Goal: Information Seeking & Learning: Find specific fact

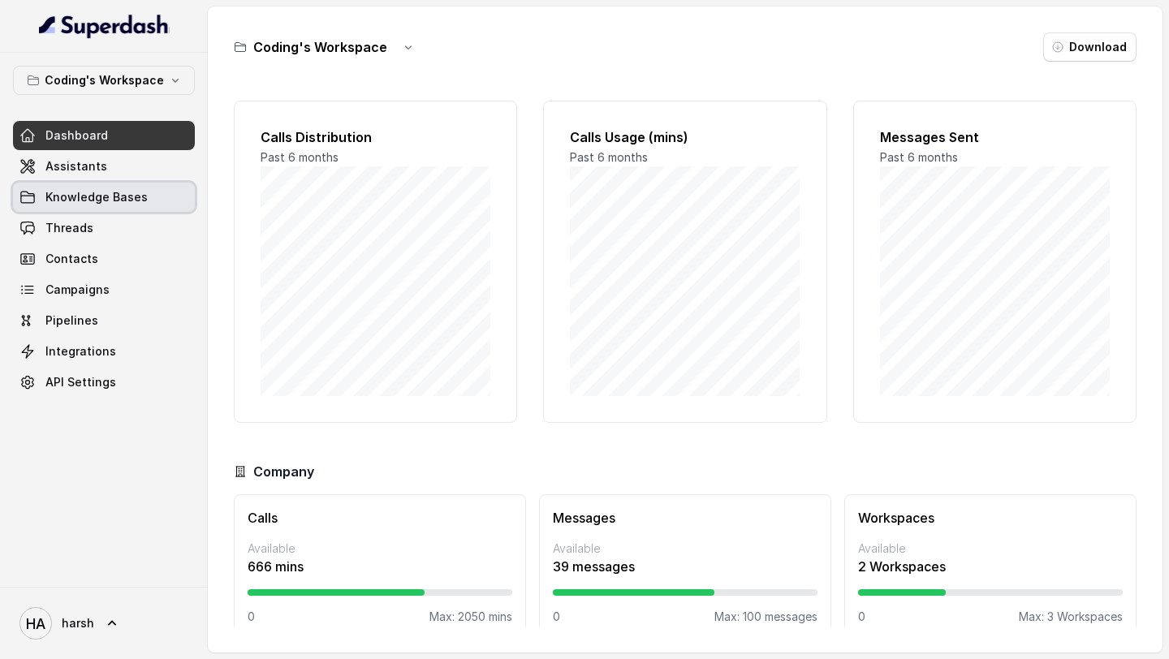
scroll to position [24, 0]
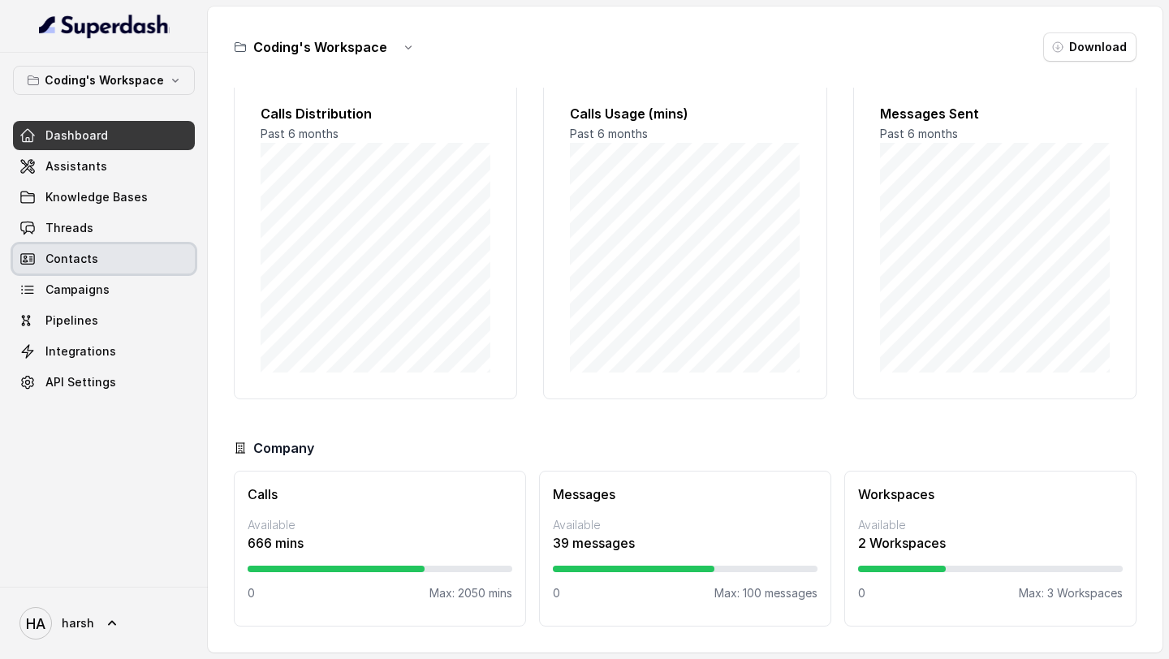
click at [92, 257] on span "Contacts" at bounding box center [71, 259] width 53 height 16
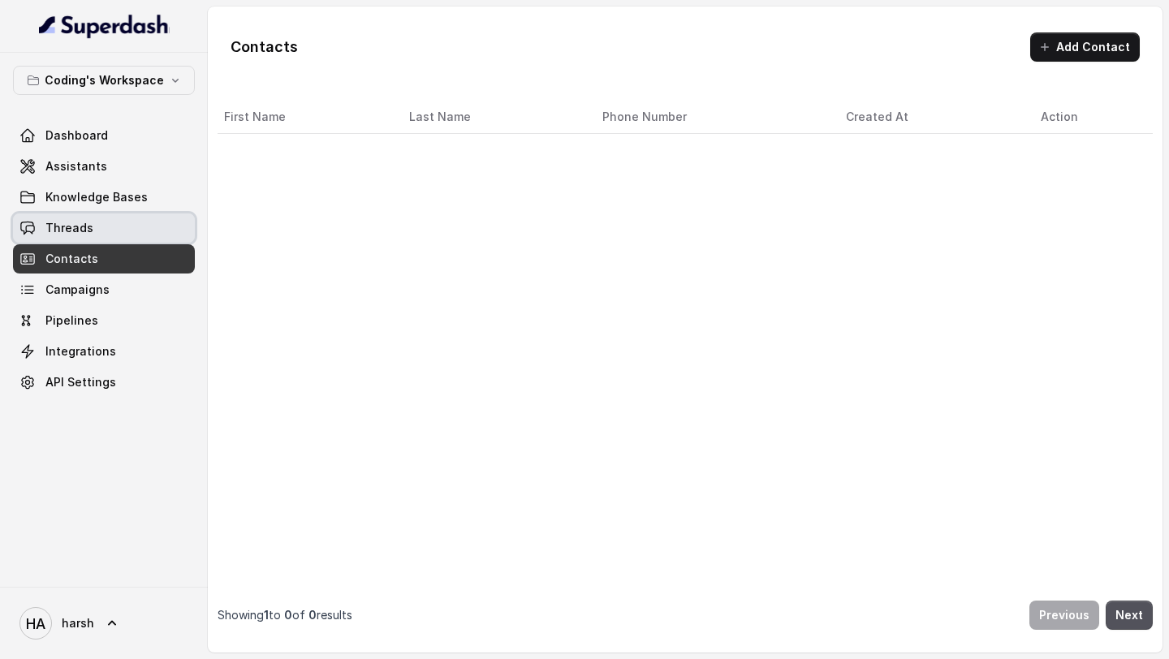
click at [92, 225] on link "Threads" at bounding box center [104, 228] width 182 height 29
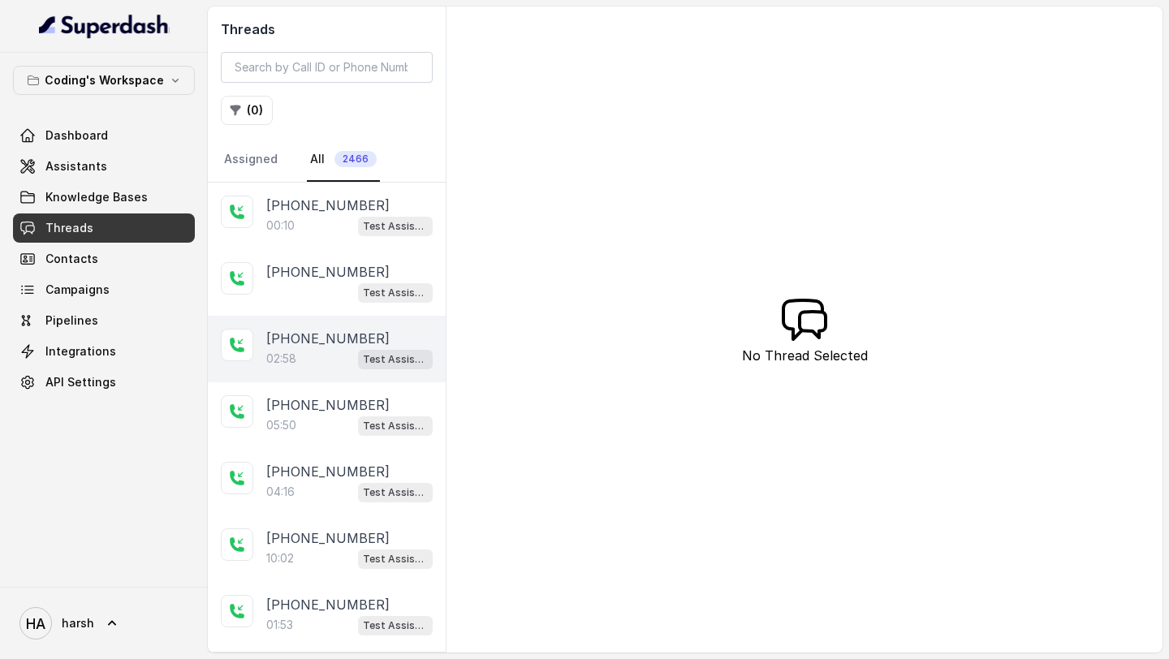
click at [319, 332] on p "[PHONE_NUMBER]" at bounding box center [327, 338] width 123 height 19
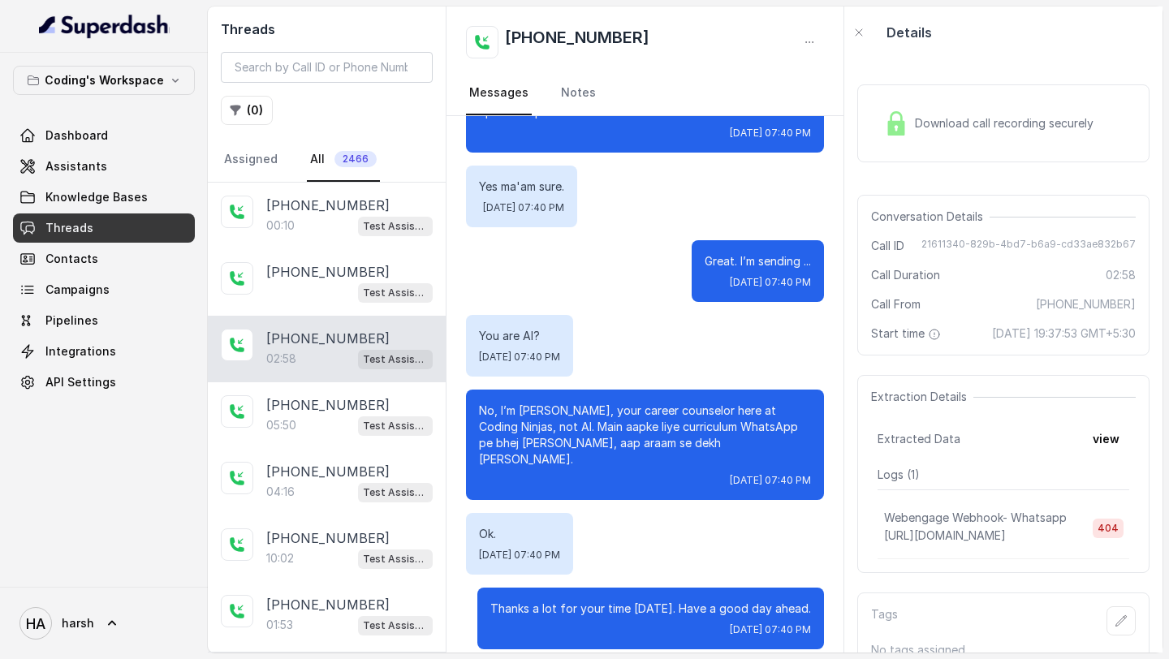
click at [1017, 140] on div "Download call recording securely" at bounding box center [989, 123] width 223 height 37
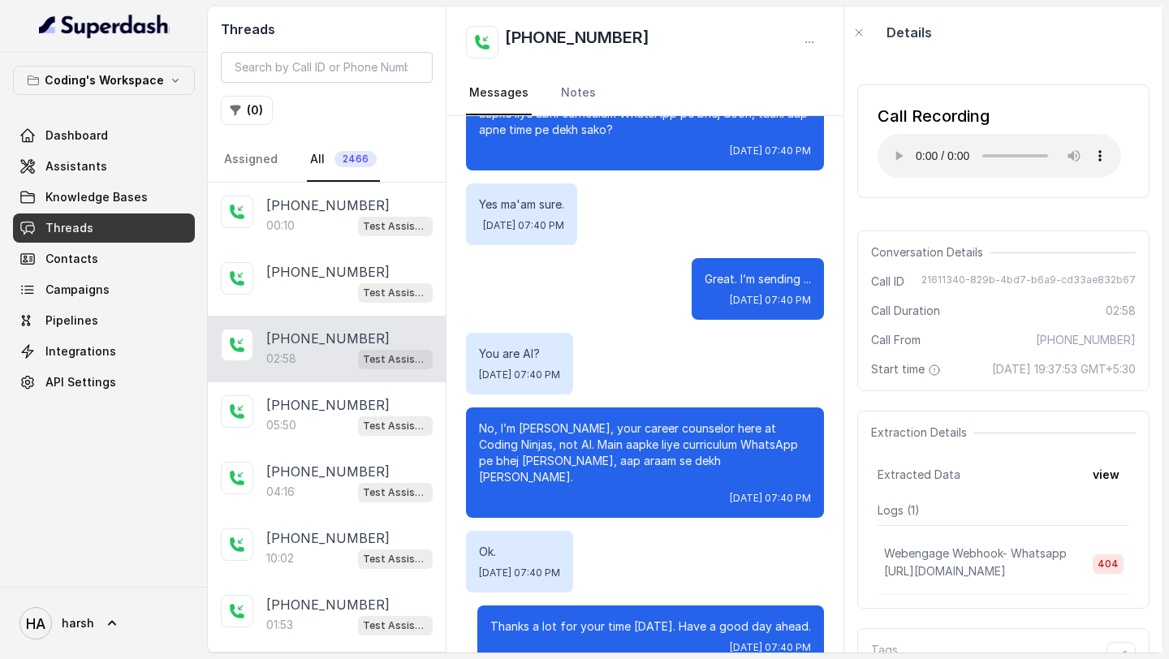
scroll to position [1734, 0]
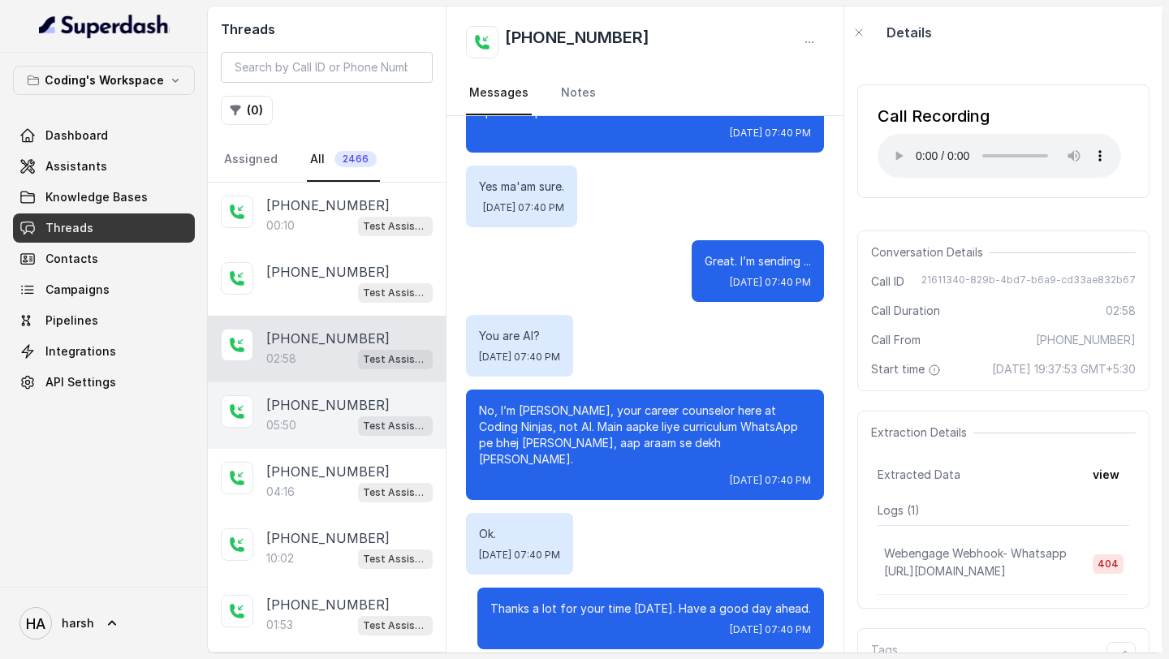
click at [317, 430] on div "05:50 Test Assistant- 2" at bounding box center [349, 425] width 166 height 21
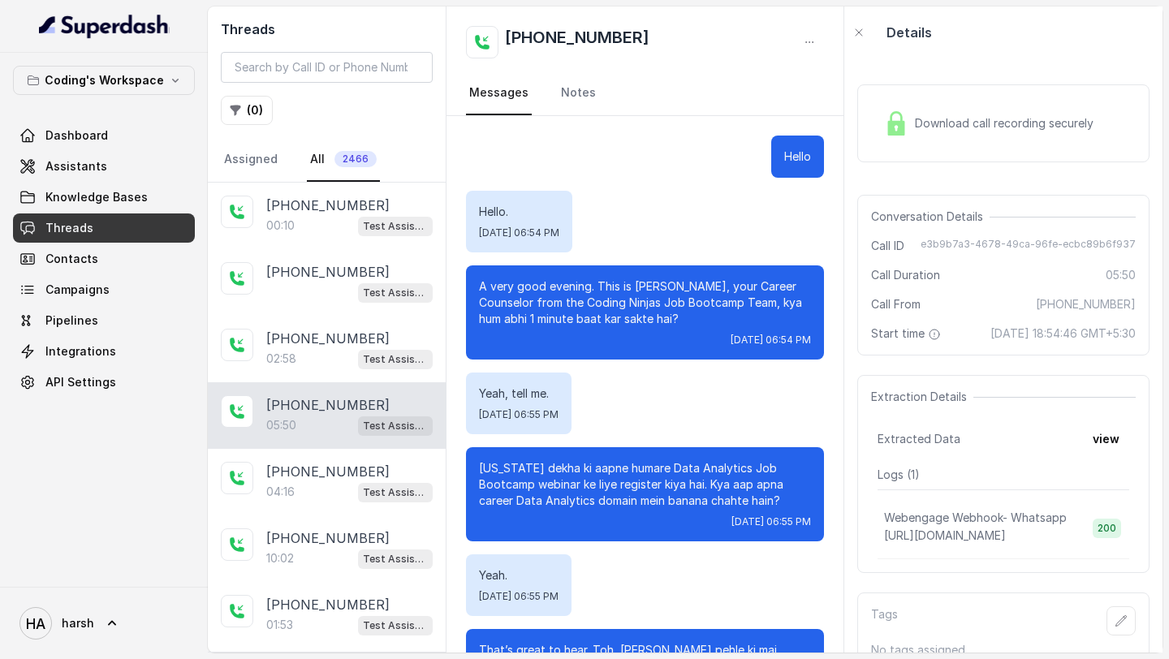
click at [949, 145] on div "Download call recording securely" at bounding box center [1004, 123] width 292 height 78
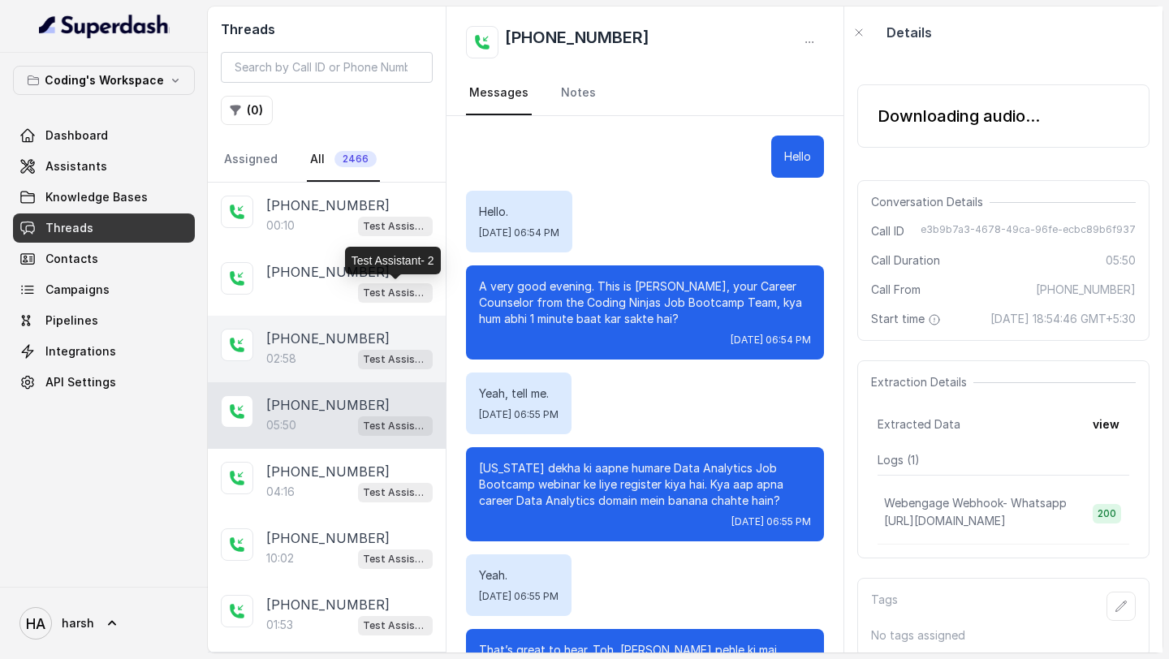
click at [318, 349] on div "02:58 Test Assistant- 2" at bounding box center [349, 358] width 166 height 21
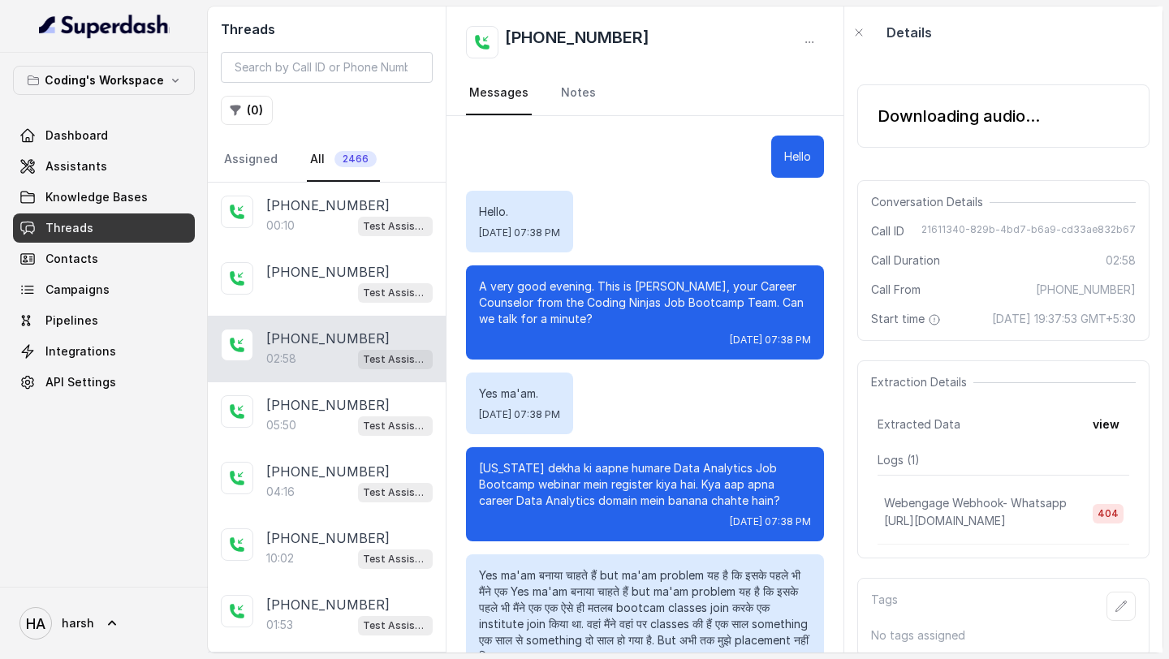
scroll to position [1734, 0]
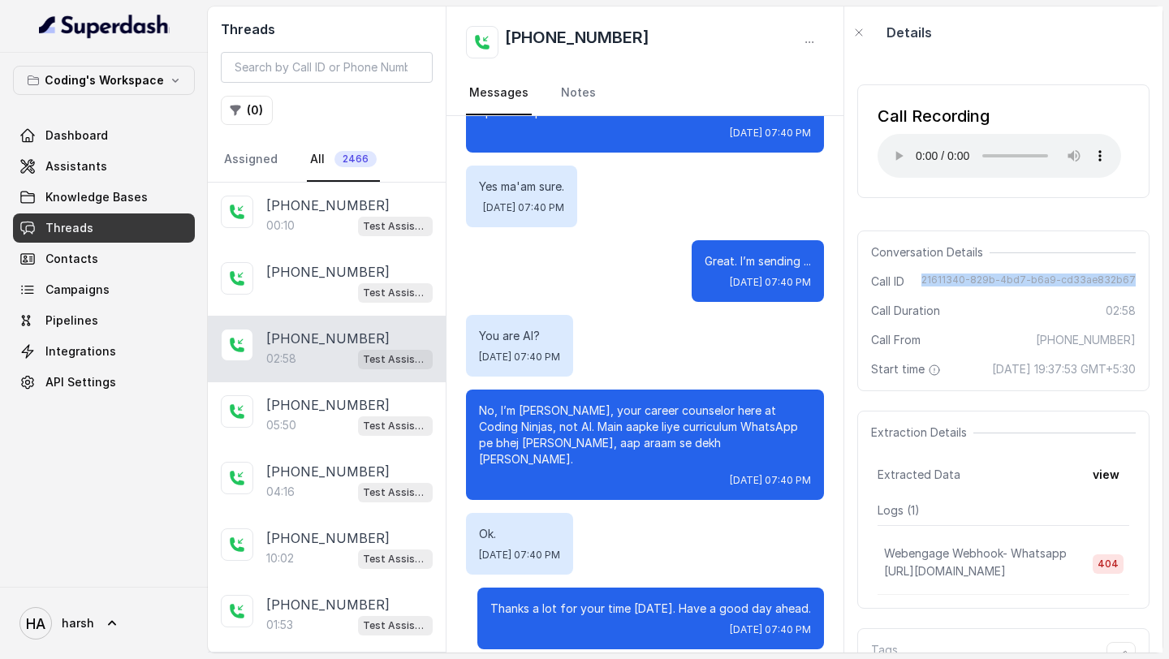
copy span "21611340-829b-4bd7-b6a9-cd33ae832b67"
drag, startPoint x: 936, startPoint y: 276, endPoint x: 1137, endPoint y: 274, distance: 201.4
click at [1139, 274] on div "Conversation Details Call ID 21611340-829b-4bd7-b6a9-cd33ae832b67 Call Duration…" at bounding box center [1004, 311] width 292 height 161
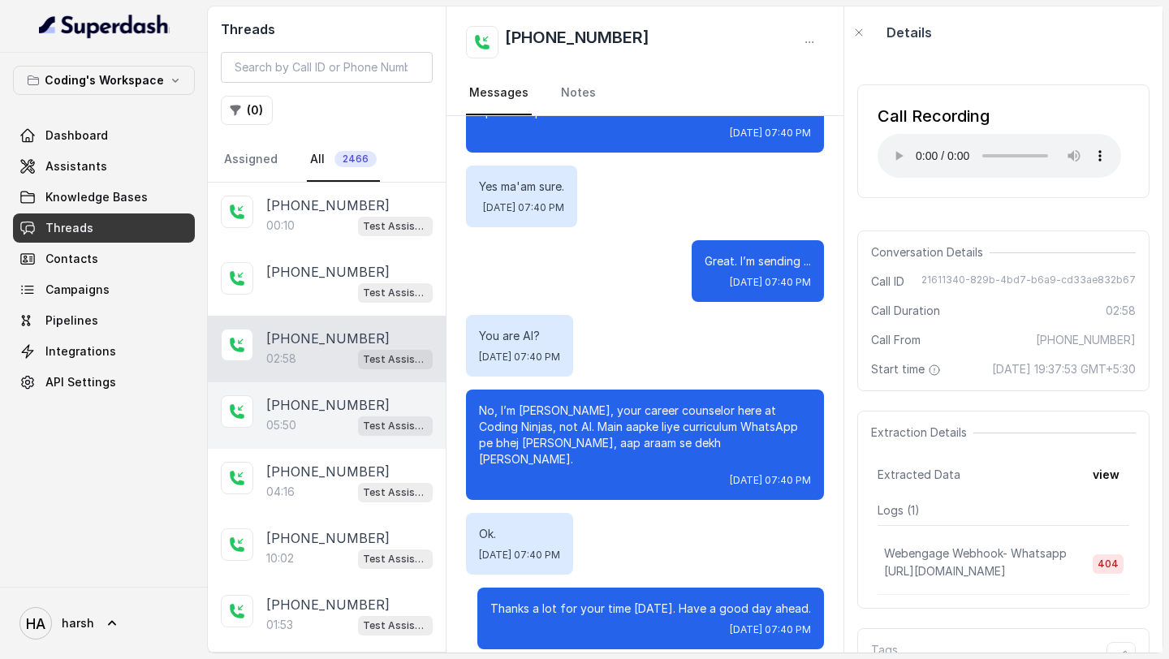
click at [331, 408] on p "[PHONE_NUMBER]" at bounding box center [327, 404] width 123 height 19
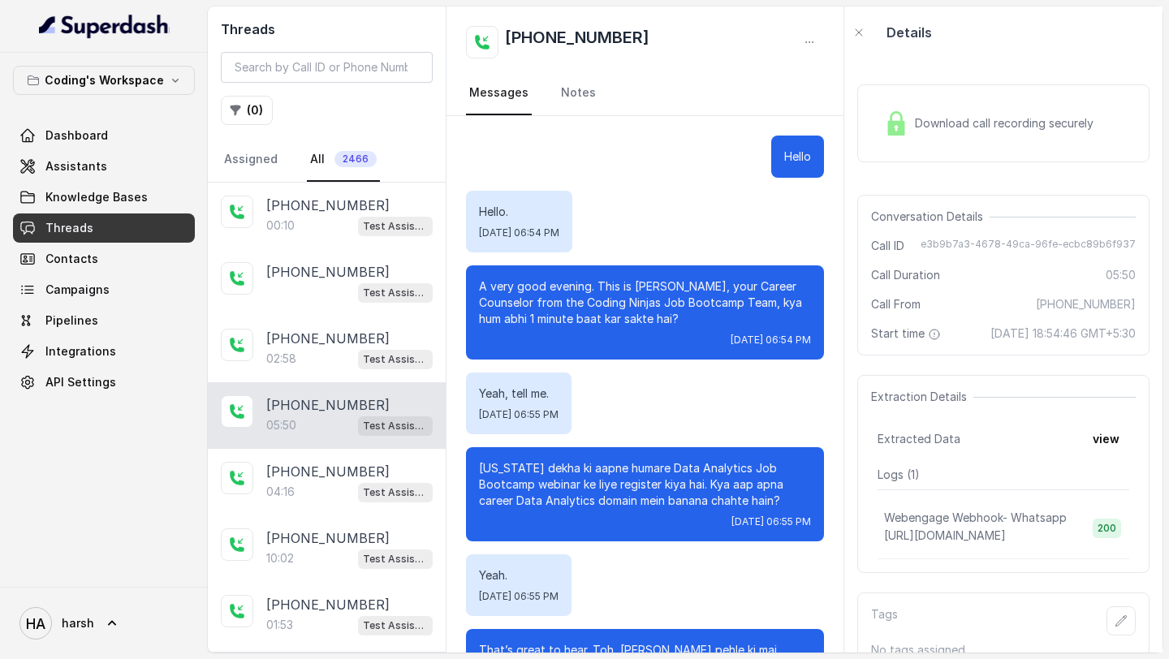
scroll to position [3667, 0]
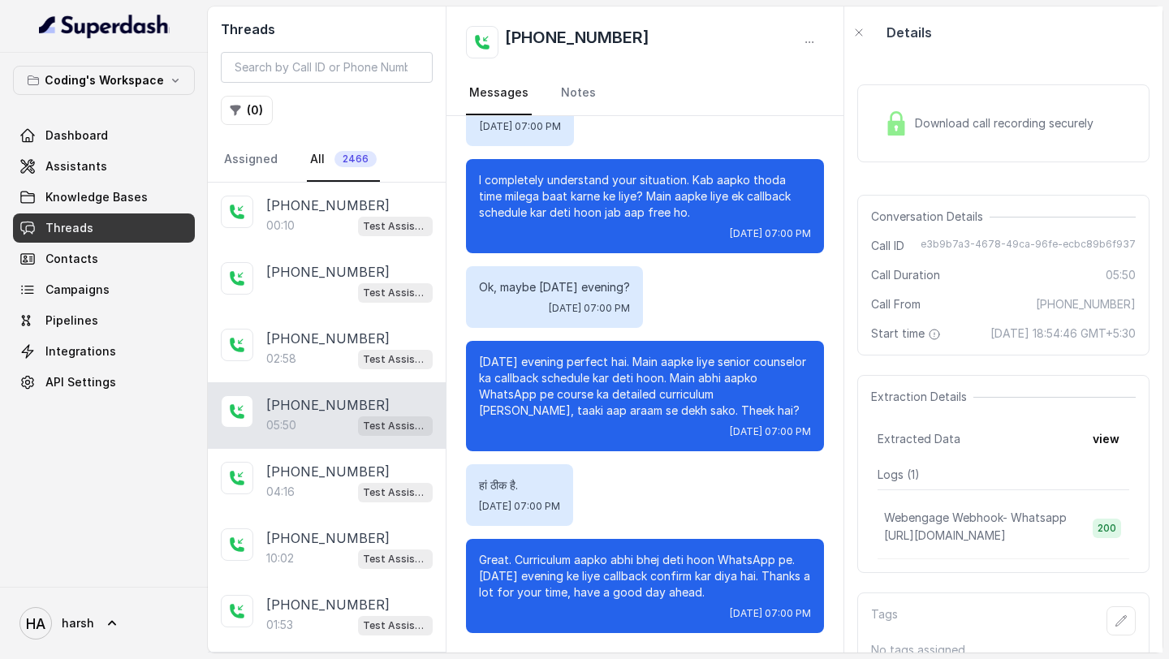
click at [905, 133] on img at bounding box center [896, 123] width 24 height 24
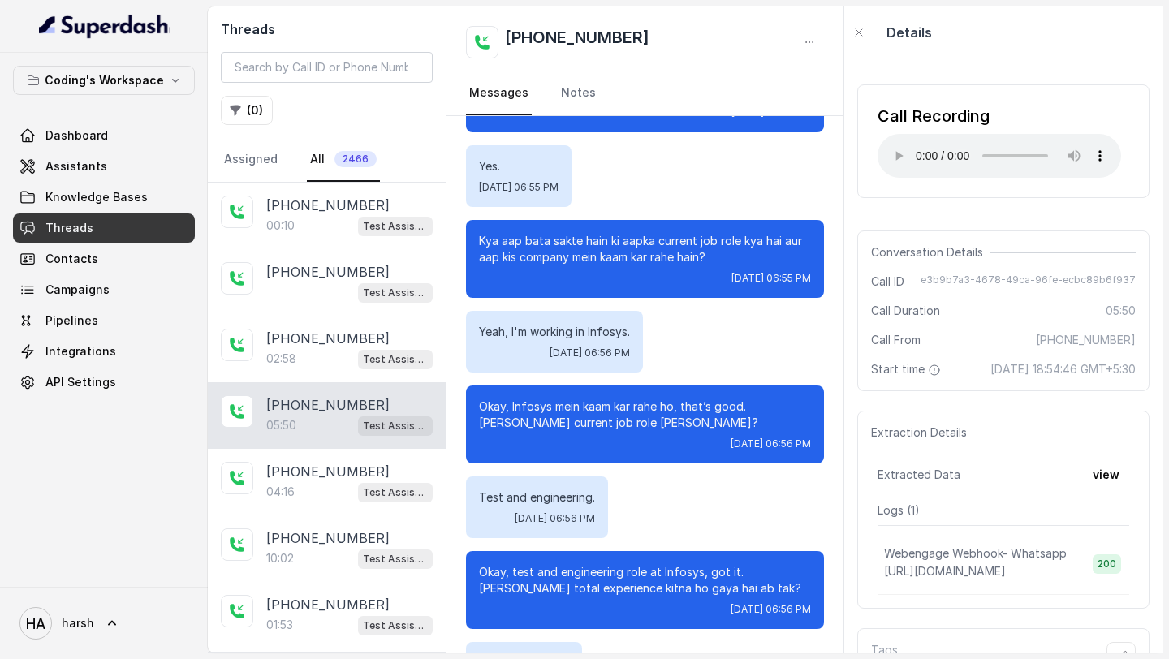
scroll to position [992, 0]
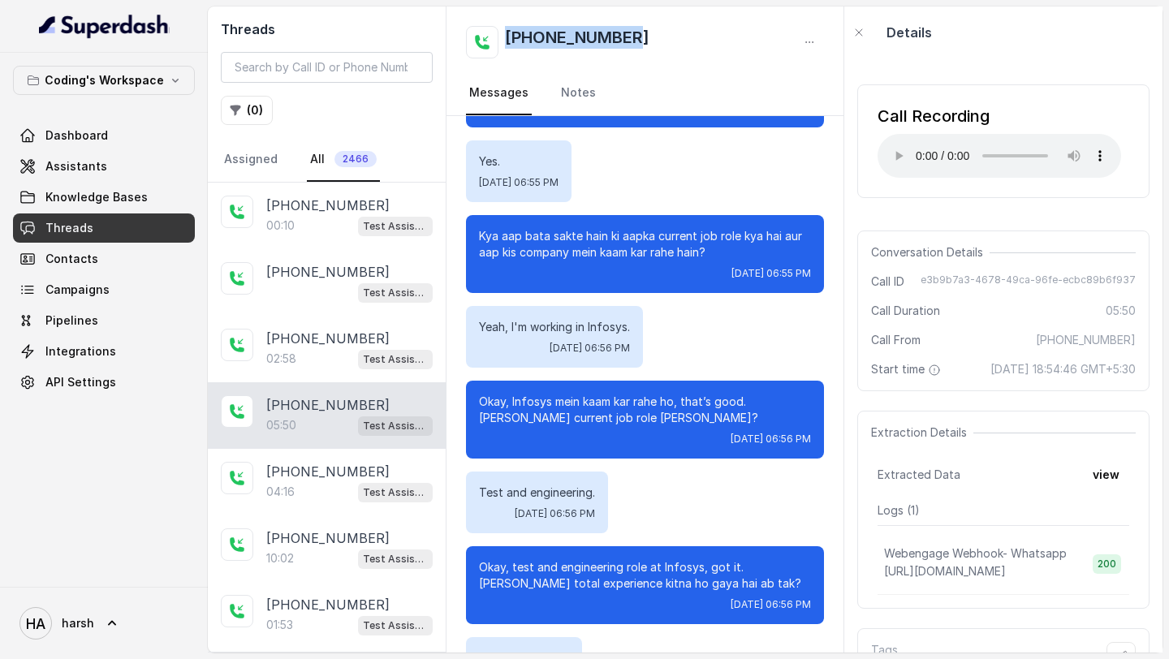
drag, startPoint x: 640, startPoint y: 37, endPoint x: 503, endPoint y: 40, distance: 137.3
click at [503, 40] on div "[PHONE_NUMBER]" at bounding box center [645, 42] width 358 height 32
copy h2 "[PHONE_NUMBER]"
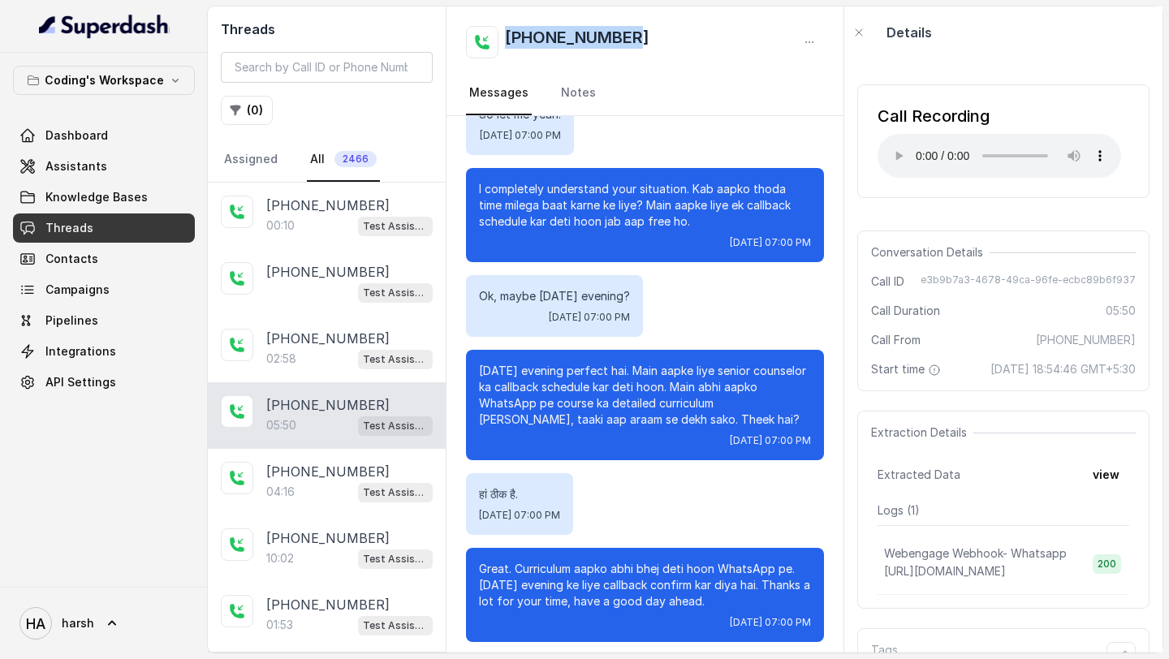
scroll to position [3667, 0]
